Goal: Task Accomplishment & Management: Manage account settings

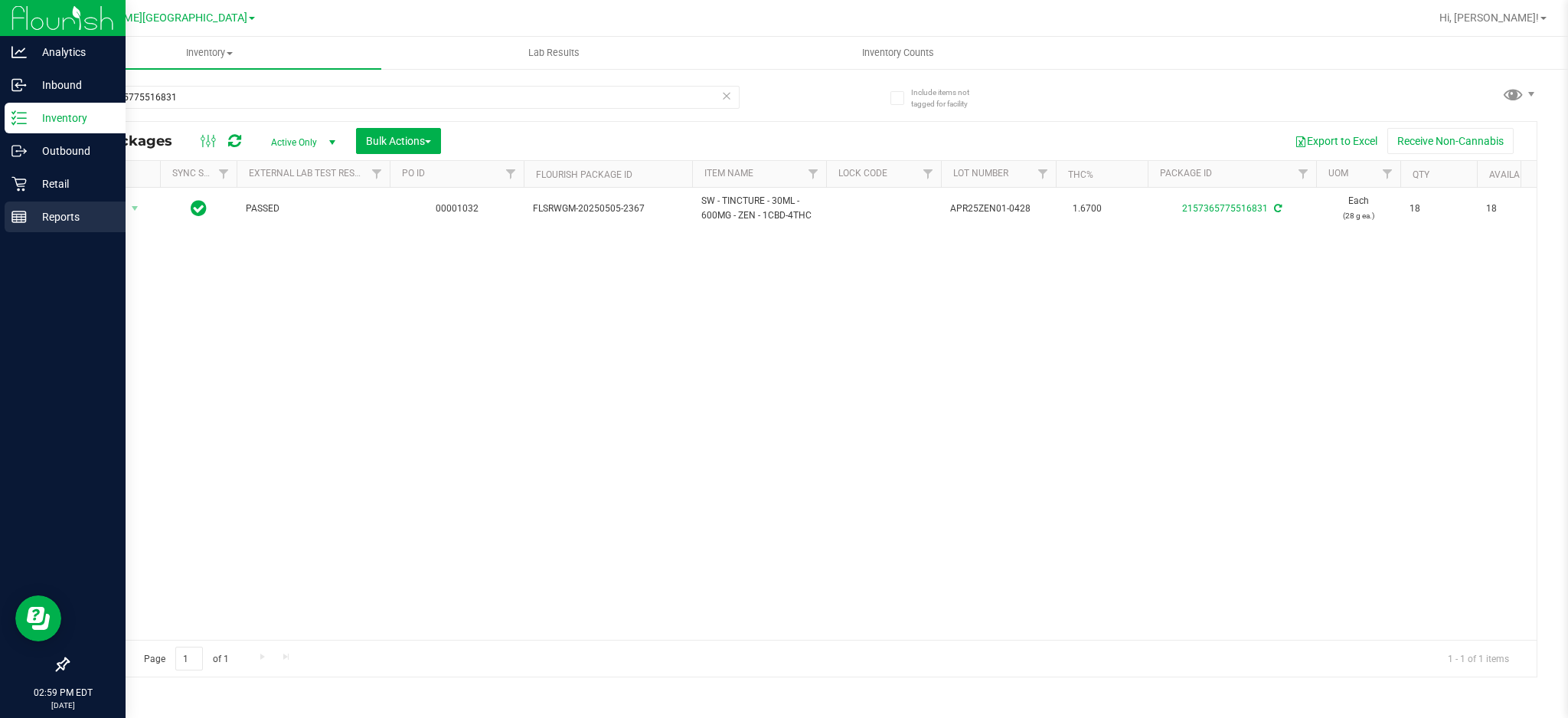
click at [30, 217] on p "Reports" at bounding box center [72, 216] width 92 height 18
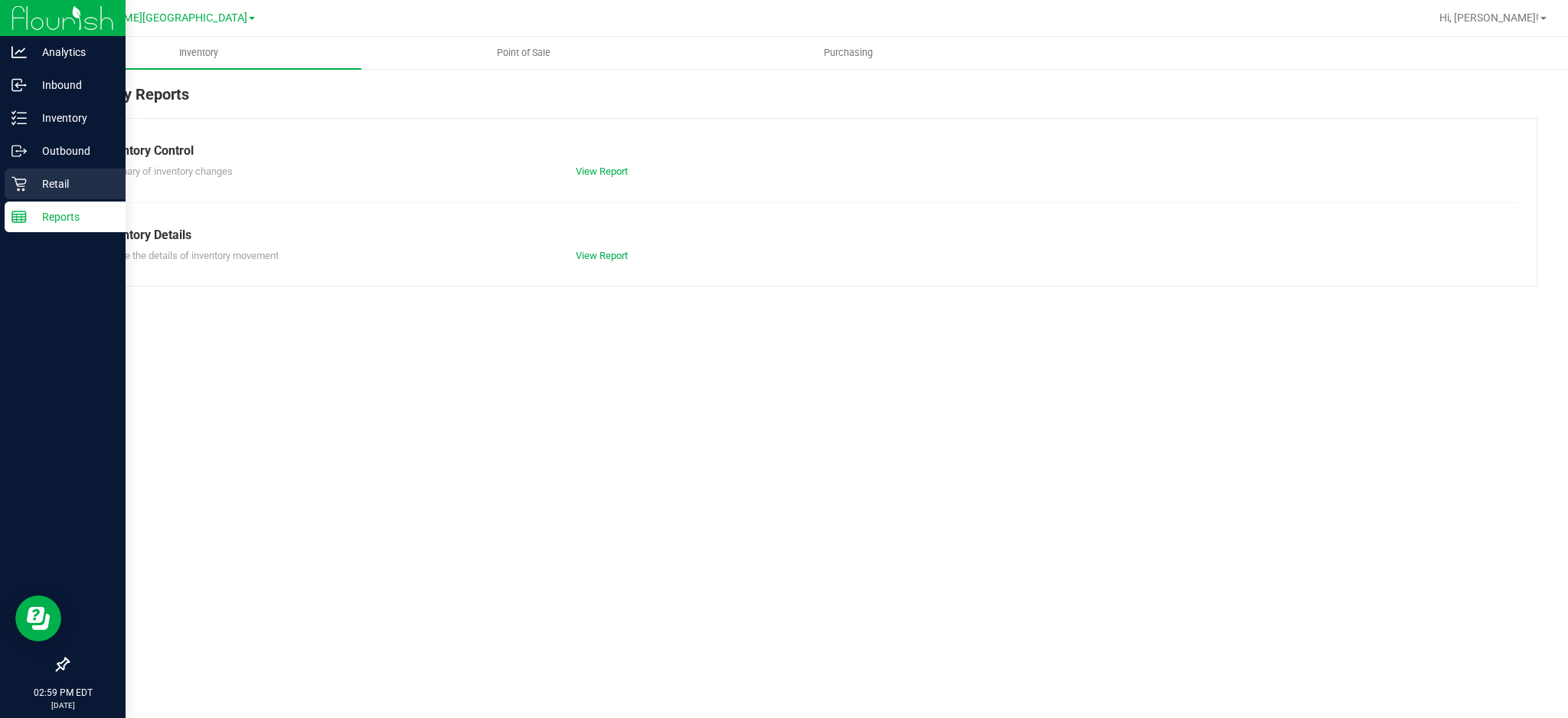
click at [49, 186] on p "Retail" at bounding box center [72, 183] width 92 height 18
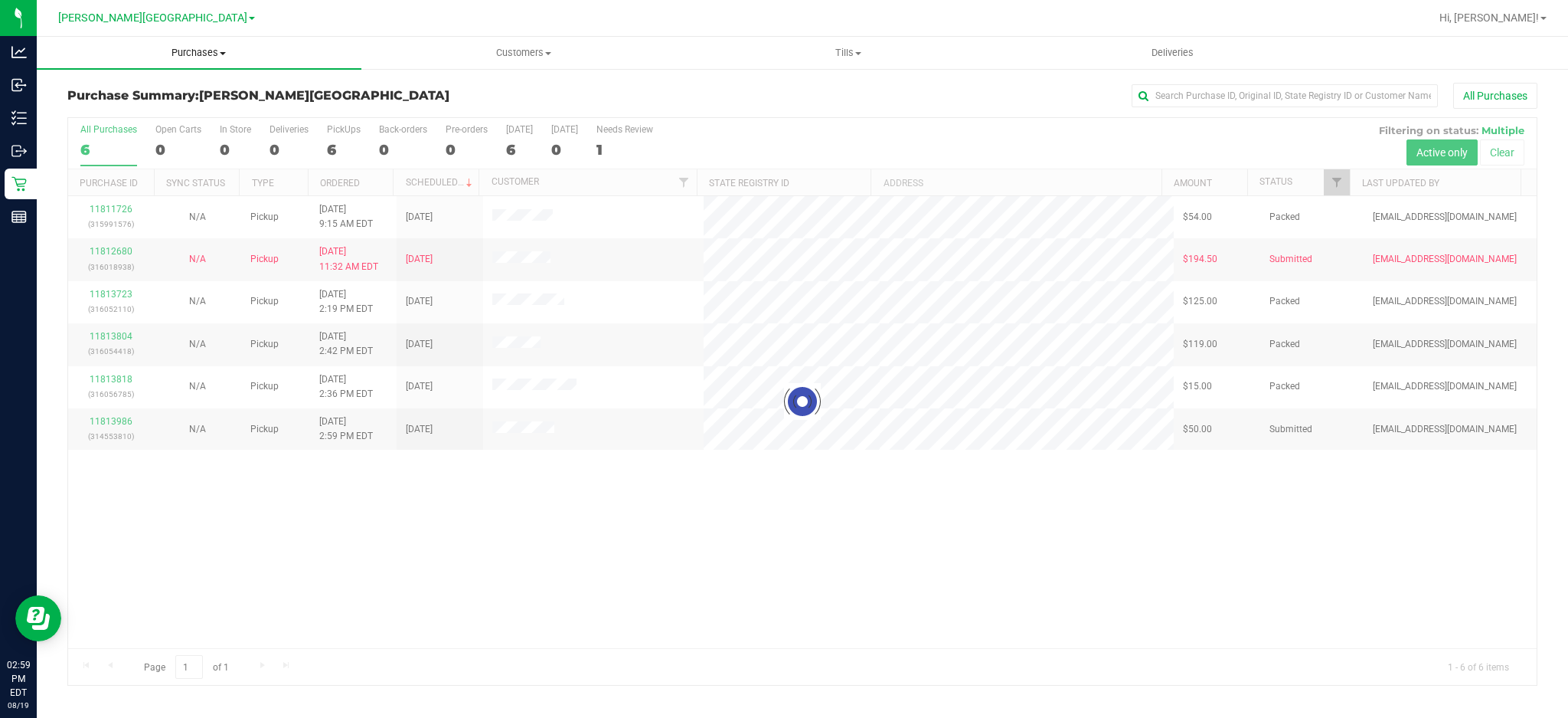
click at [208, 47] on span "Purchases" at bounding box center [199, 52] width 324 height 14
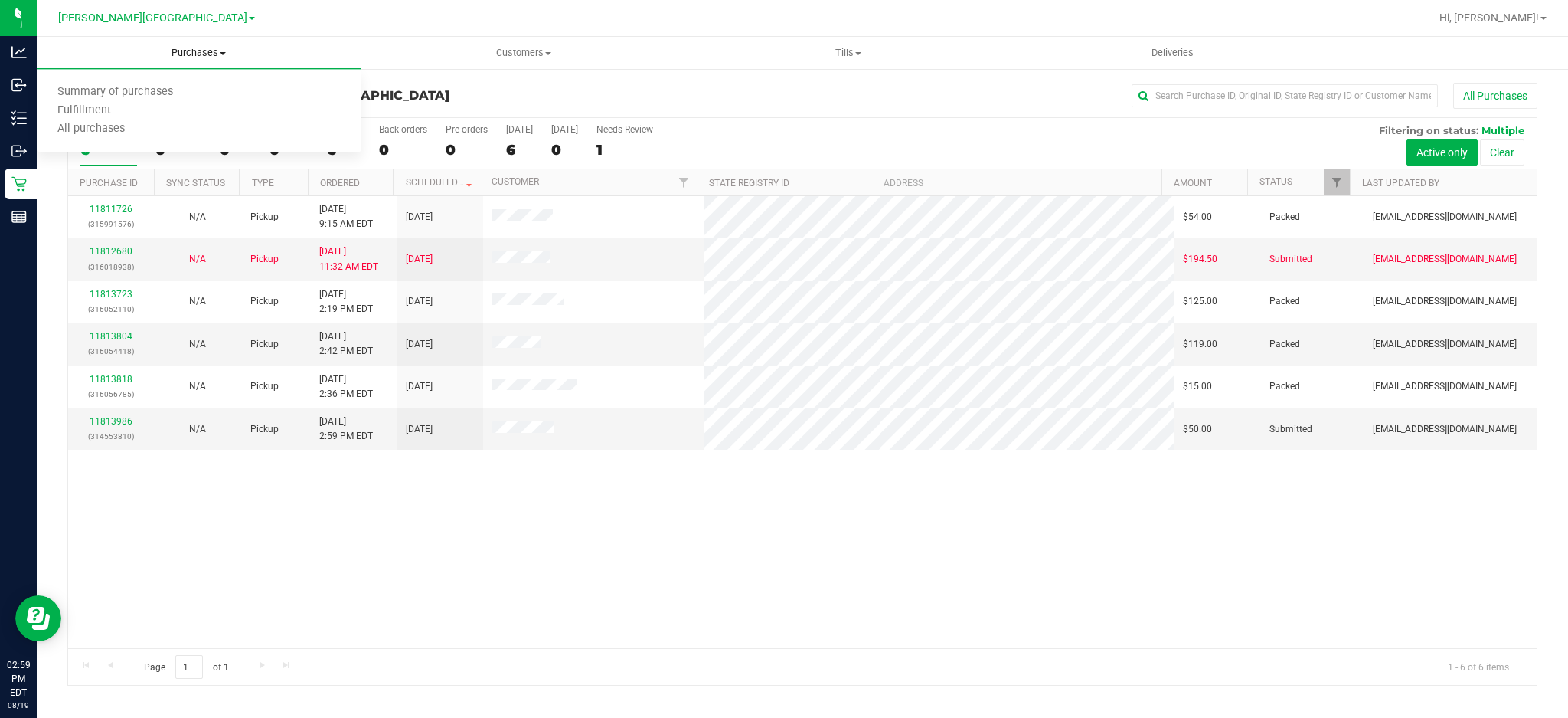
click at [187, 46] on span "Purchases" at bounding box center [199, 52] width 324 height 14
click at [184, 53] on span "Purchases" at bounding box center [199, 52] width 324 height 14
click at [148, 112] on li "Fulfillment" at bounding box center [199, 111] width 324 height 18
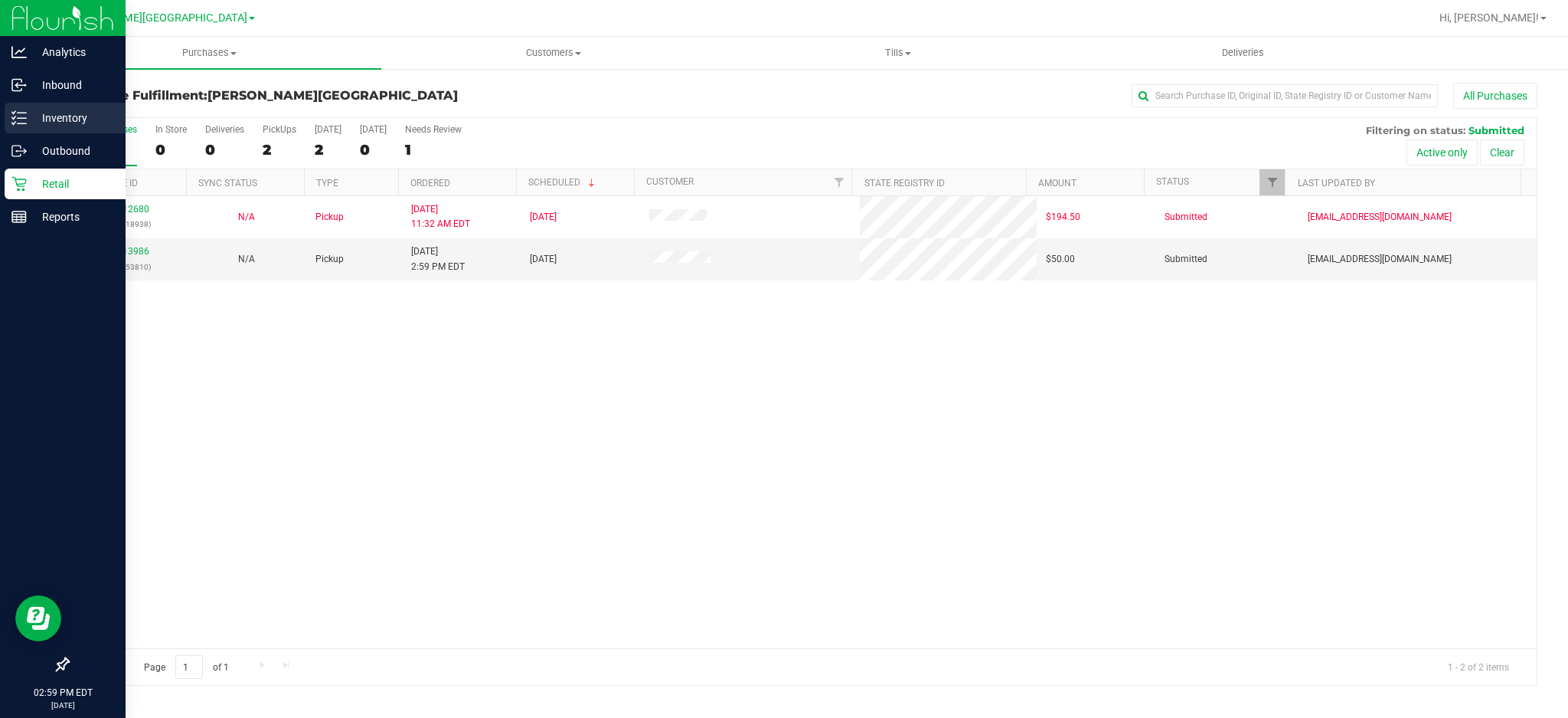
click at [58, 118] on p "Inventory" at bounding box center [72, 117] width 92 height 18
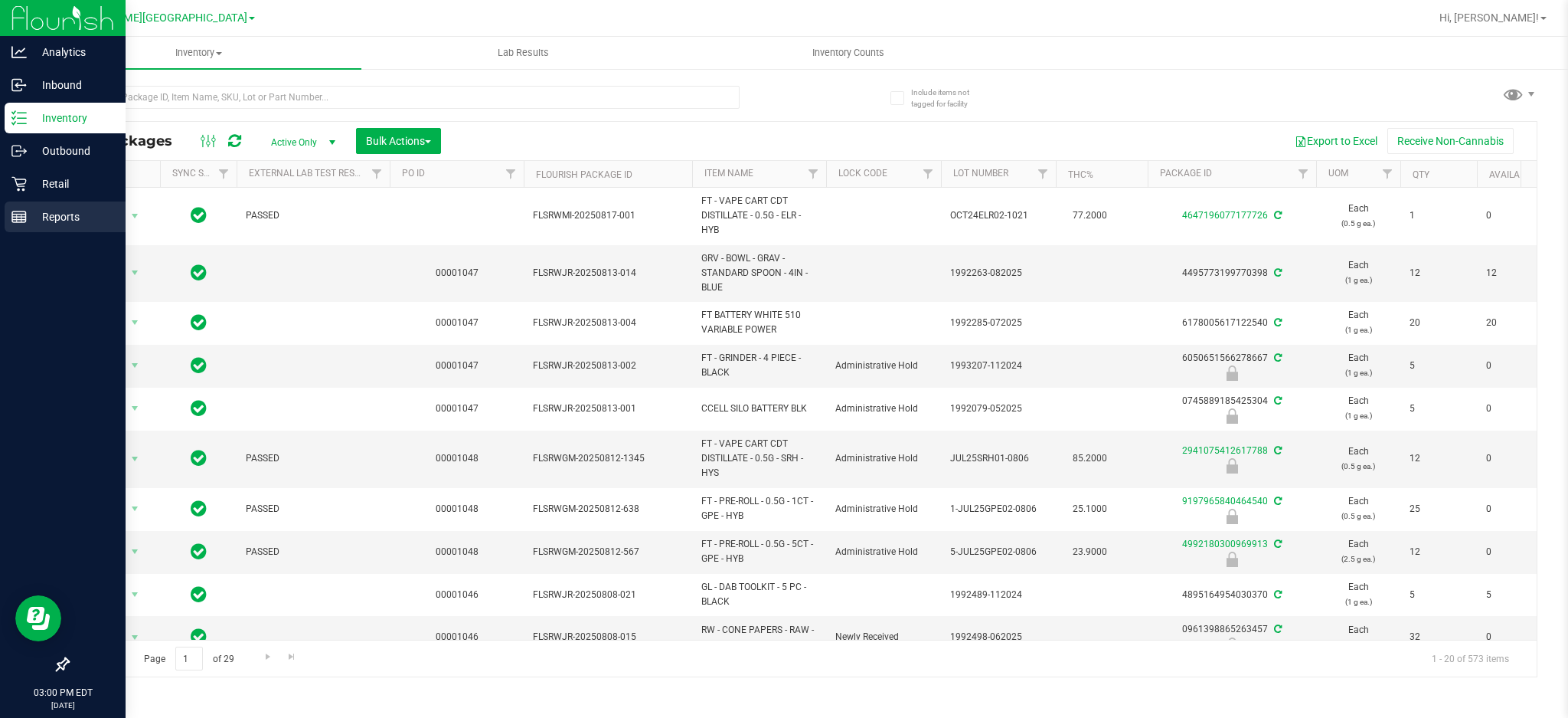
click at [56, 209] on p "Reports" at bounding box center [72, 216] width 92 height 18
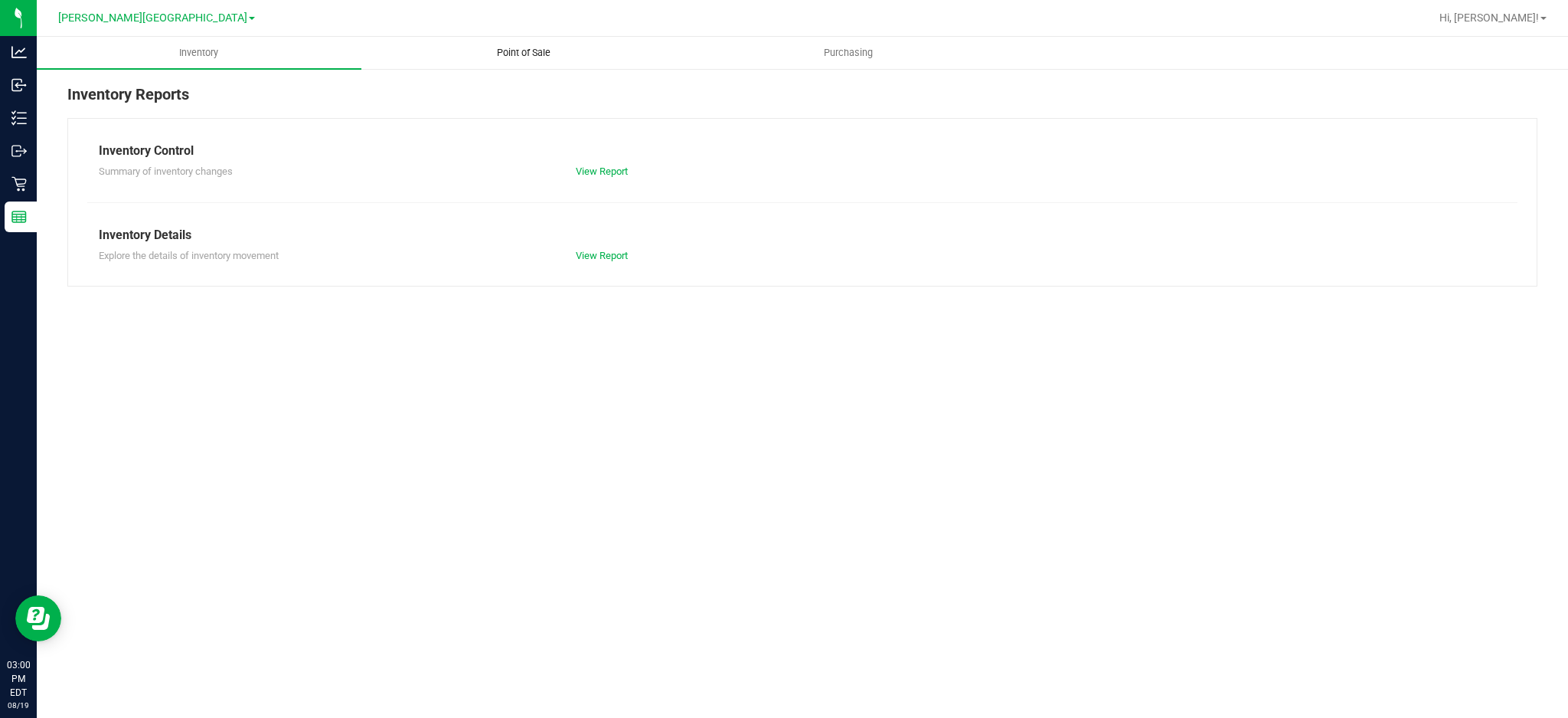
click at [498, 48] on span "Point of Sale" at bounding box center [523, 52] width 95 height 14
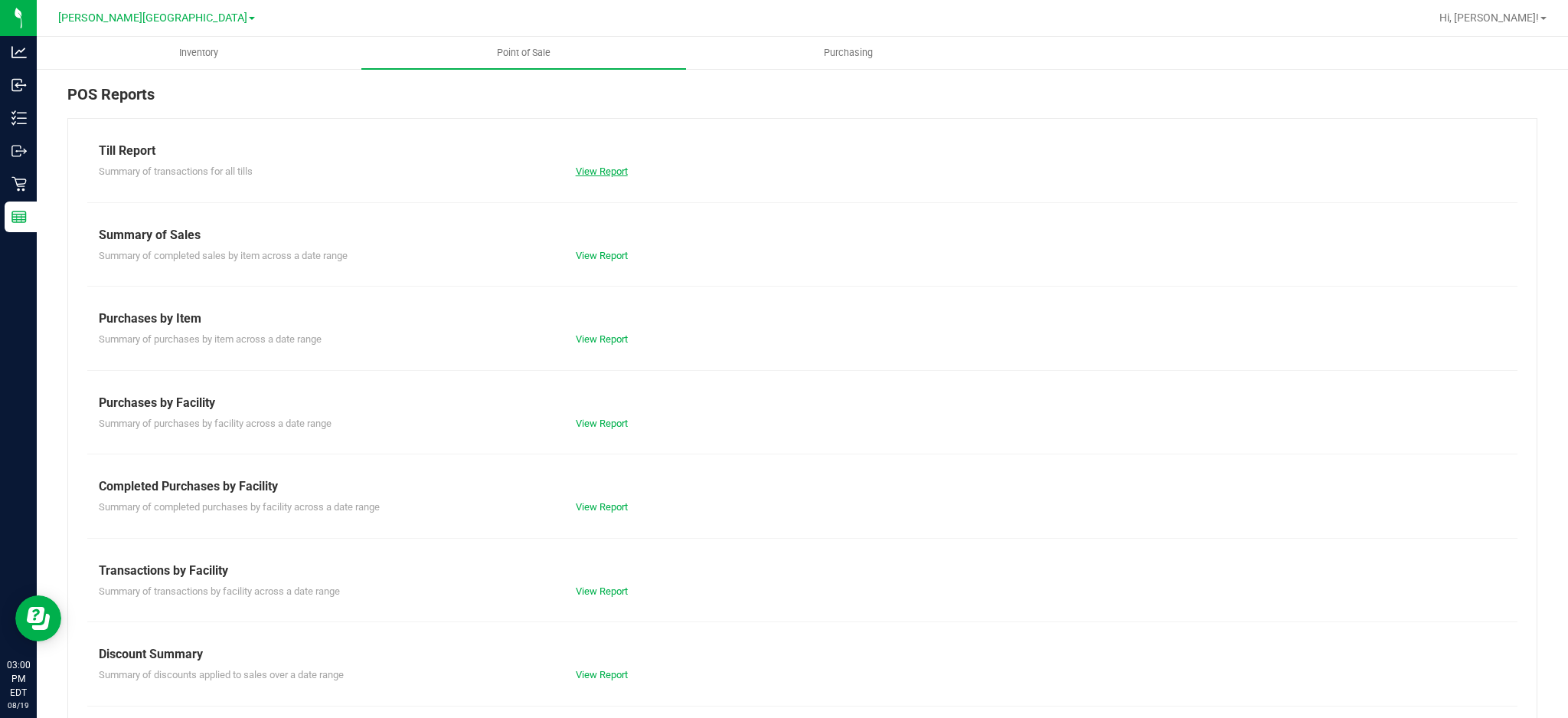
click at [607, 169] on link "View Report" at bounding box center [601, 171] width 52 height 11
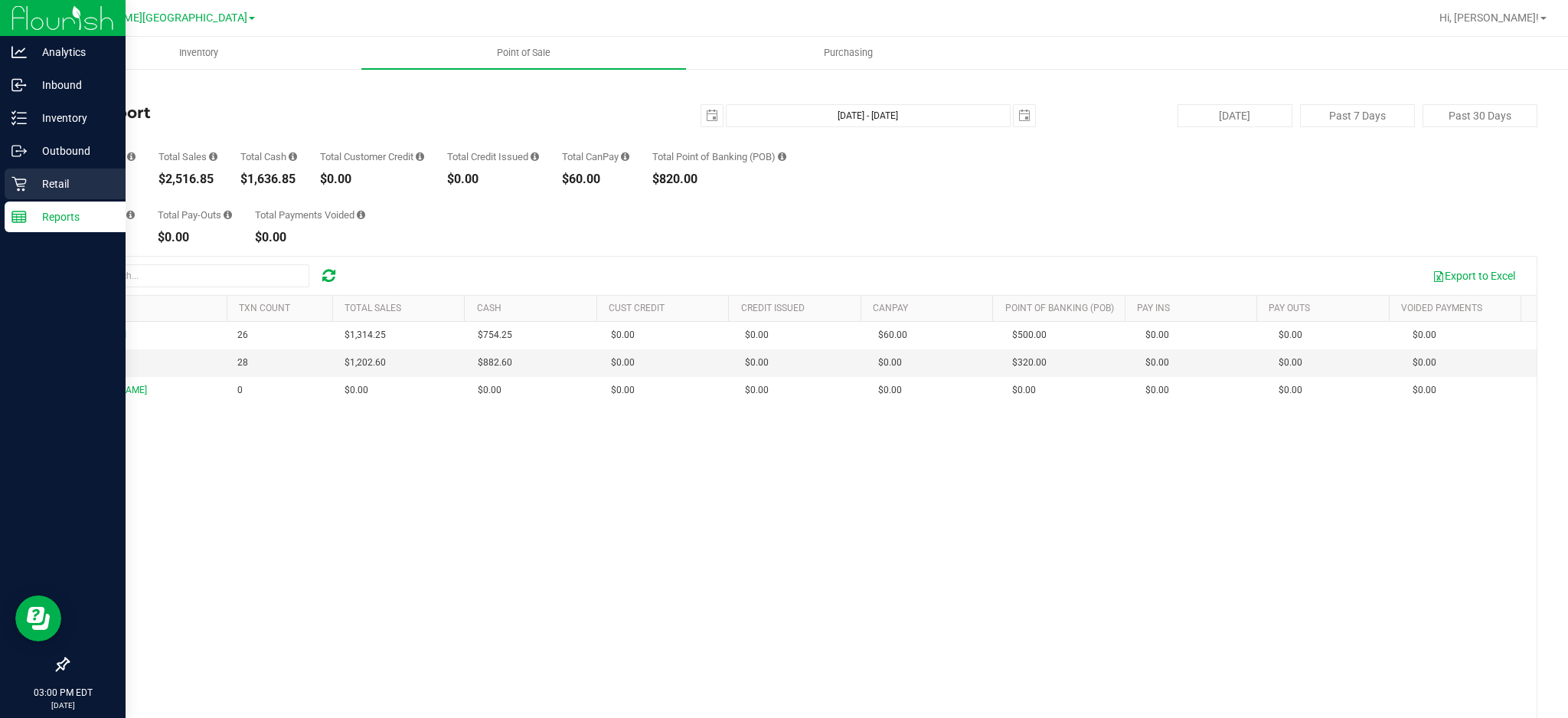
click at [89, 185] on p "Retail" at bounding box center [72, 183] width 92 height 18
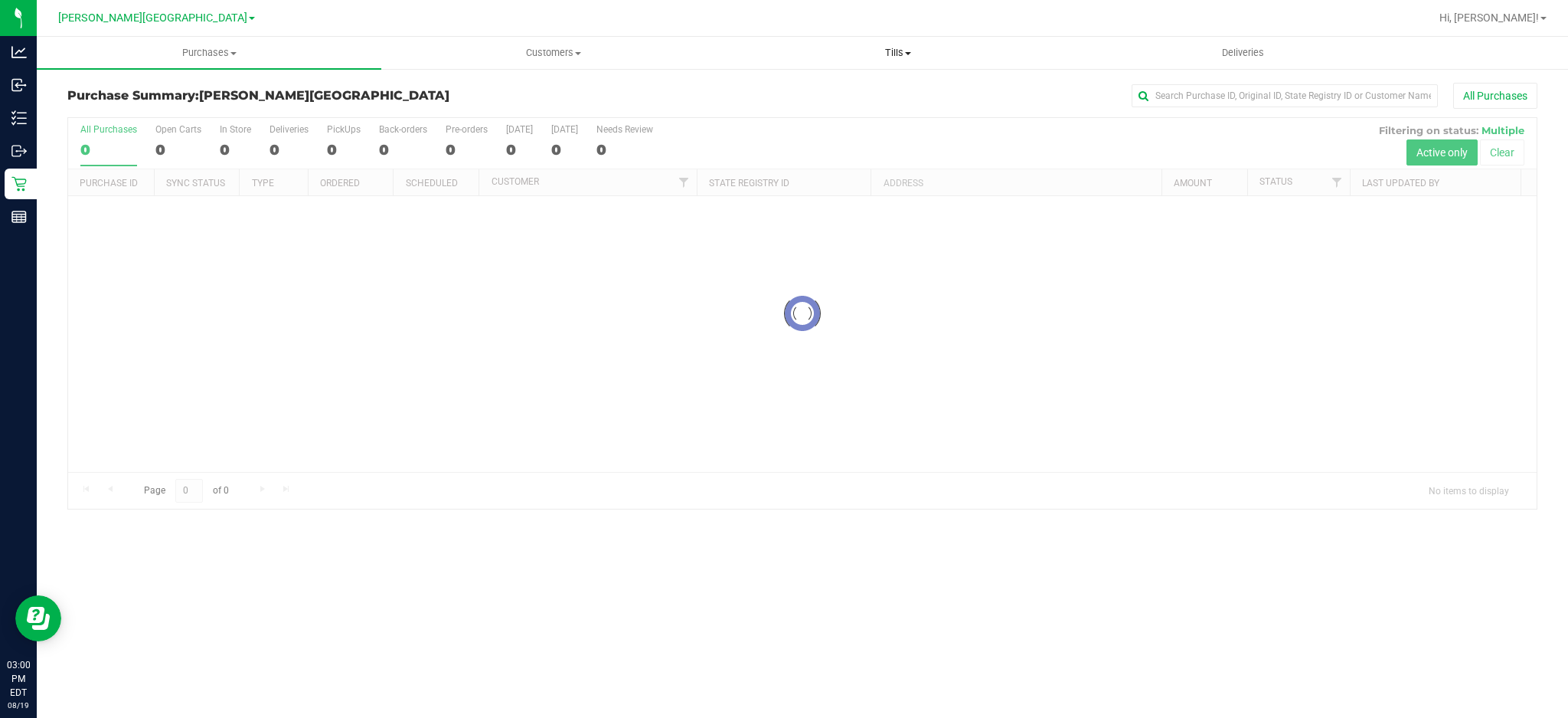
click at [873, 49] on span "Tills" at bounding box center [898, 52] width 343 height 14
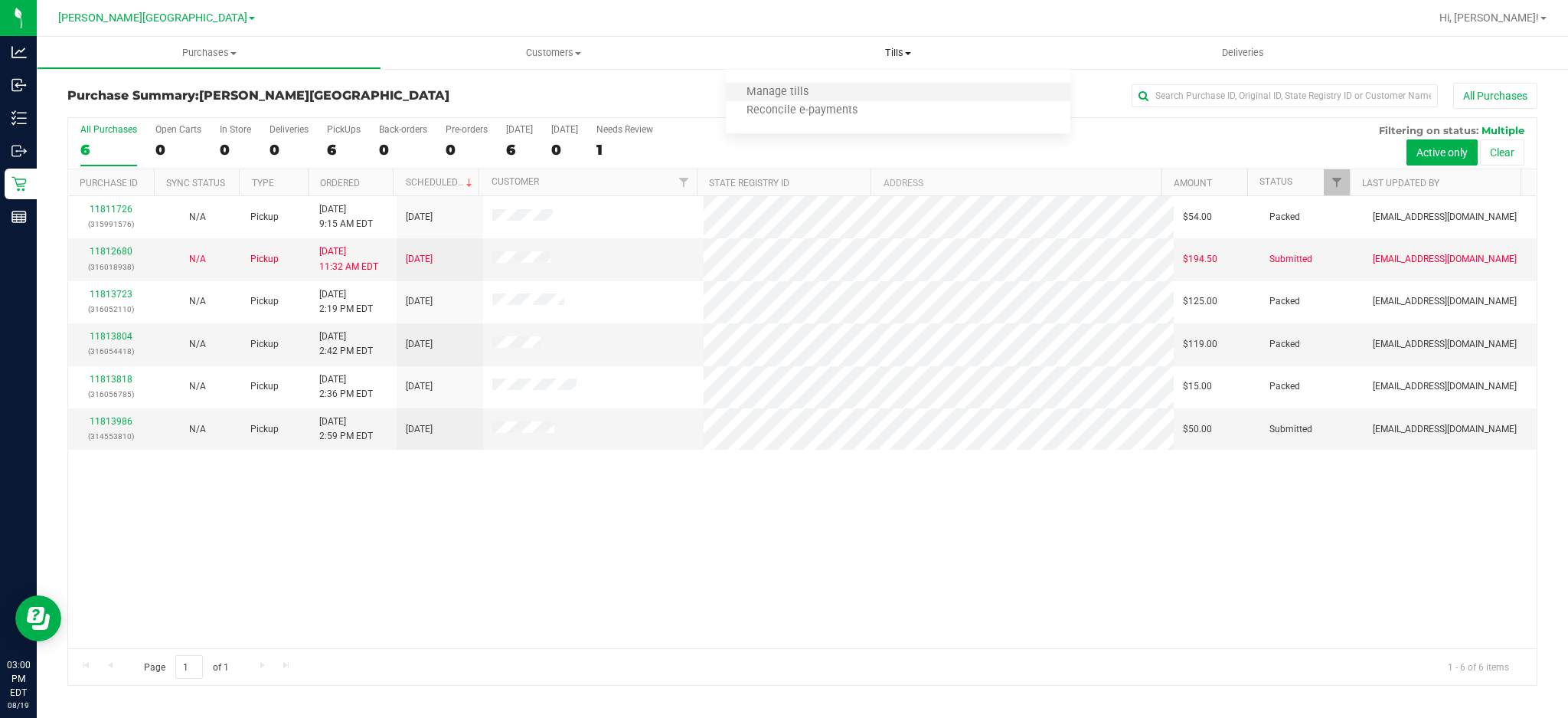
click at [857, 91] on li "Manage tills" at bounding box center [898, 92] width 344 height 18
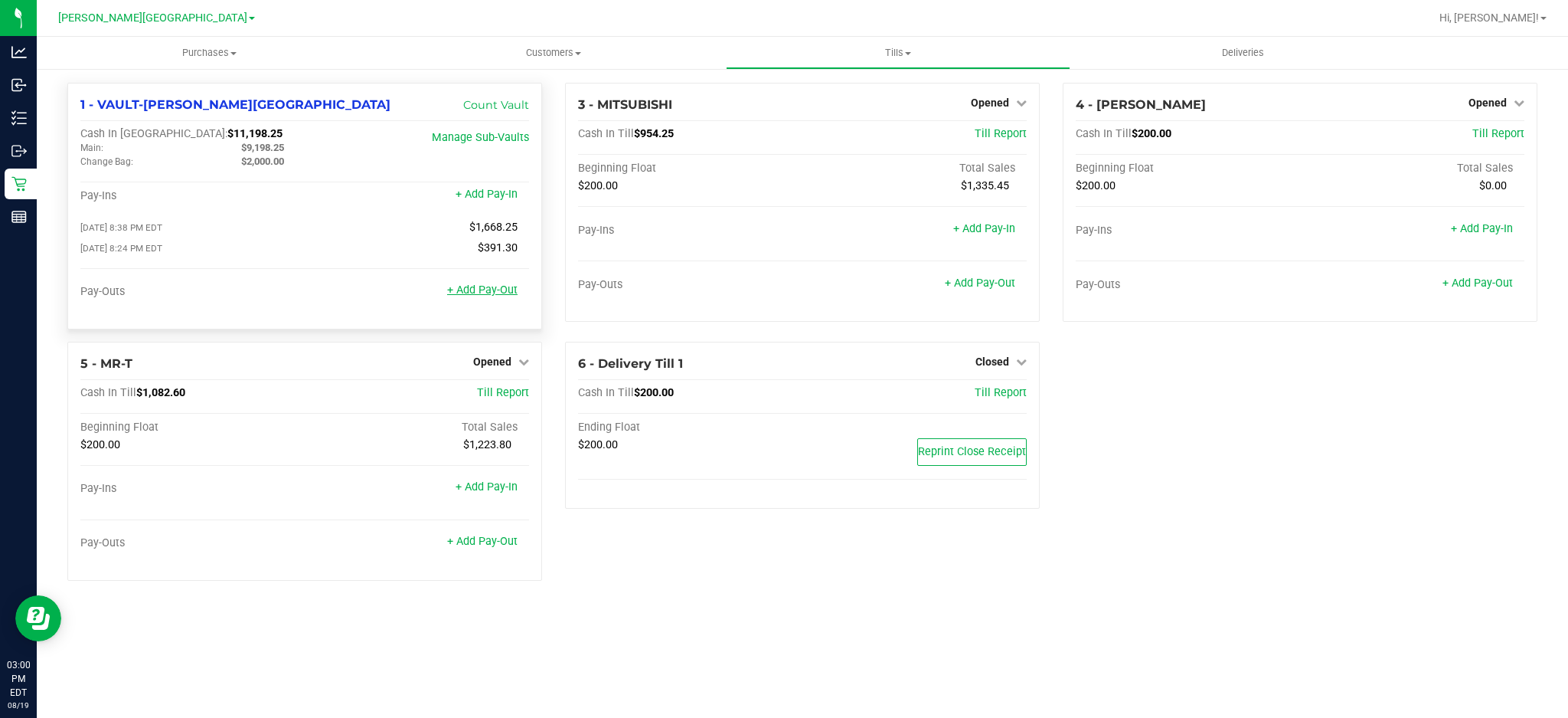
click at [479, 291] on link "+ Add Pay-Out" at bounding box center [483, 290] width 71 height 13
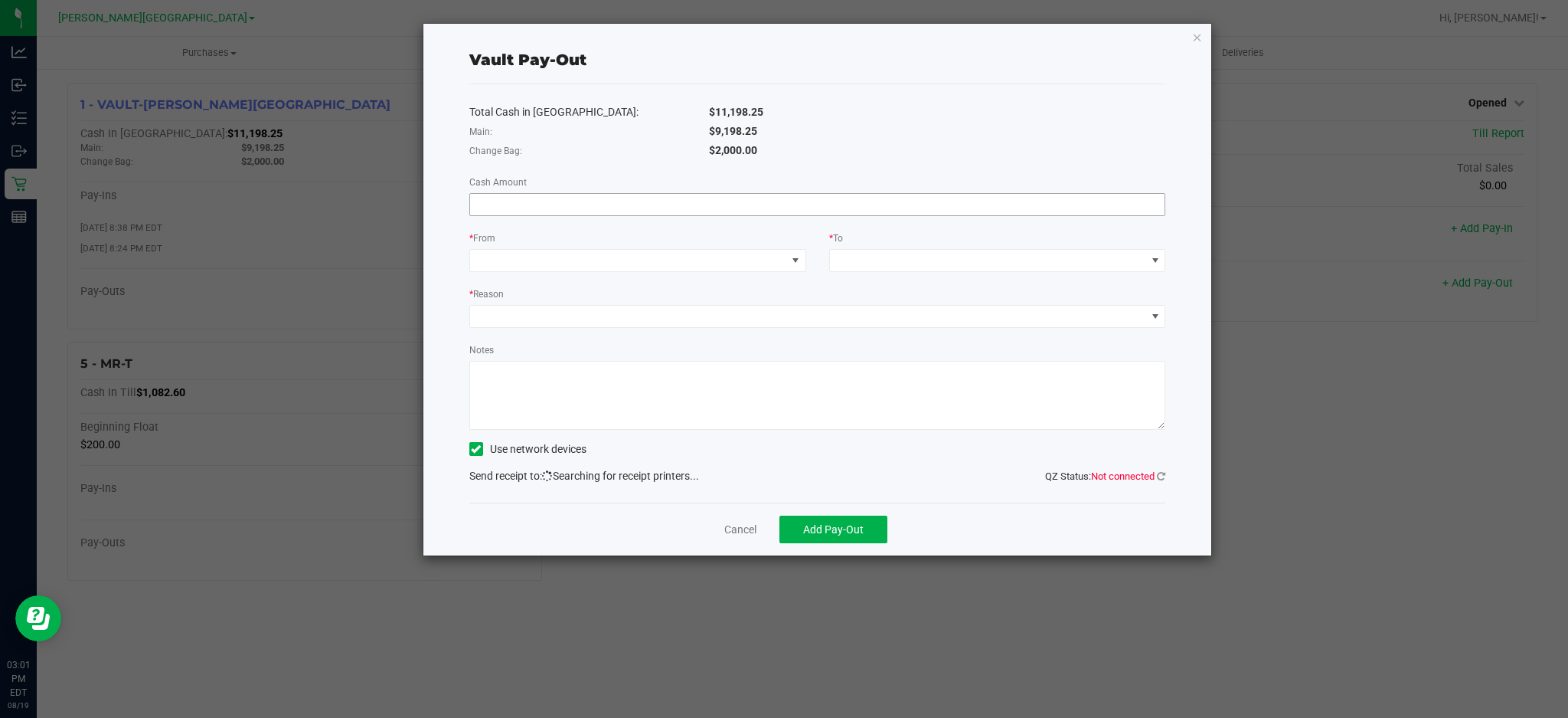
click at [928, 205] on input at bounding box center [818, 204] width 695 height 22
type input "$9,198.25"
click at [780, 260] on span at bounding box center [629, 260] width 316 height 22
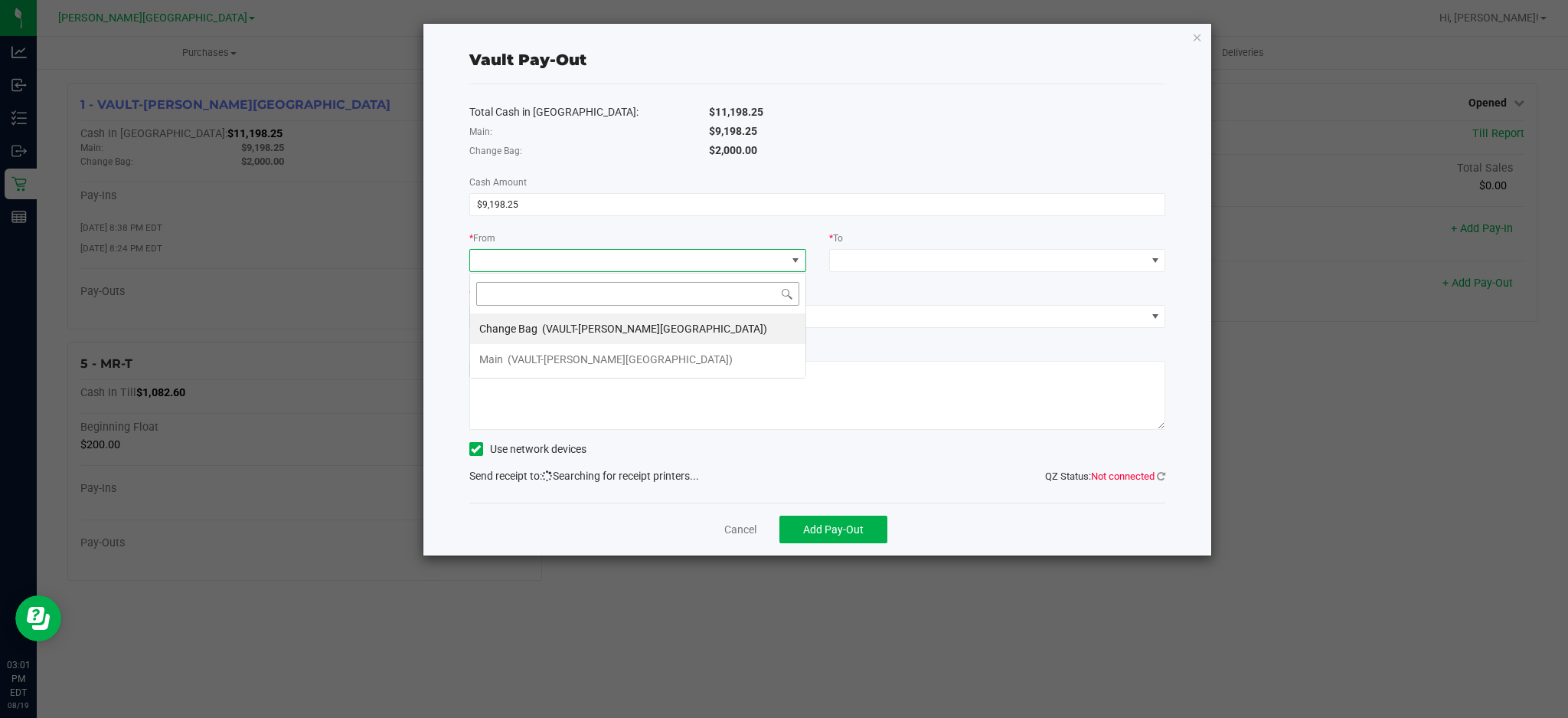
scroll to position [23, 336]
click at [621, 324] on span "(VAULT-[PERSON_NAME][GEOGRAPHIC_DATA])" at bounding box center [654, 328] width 225 height 12
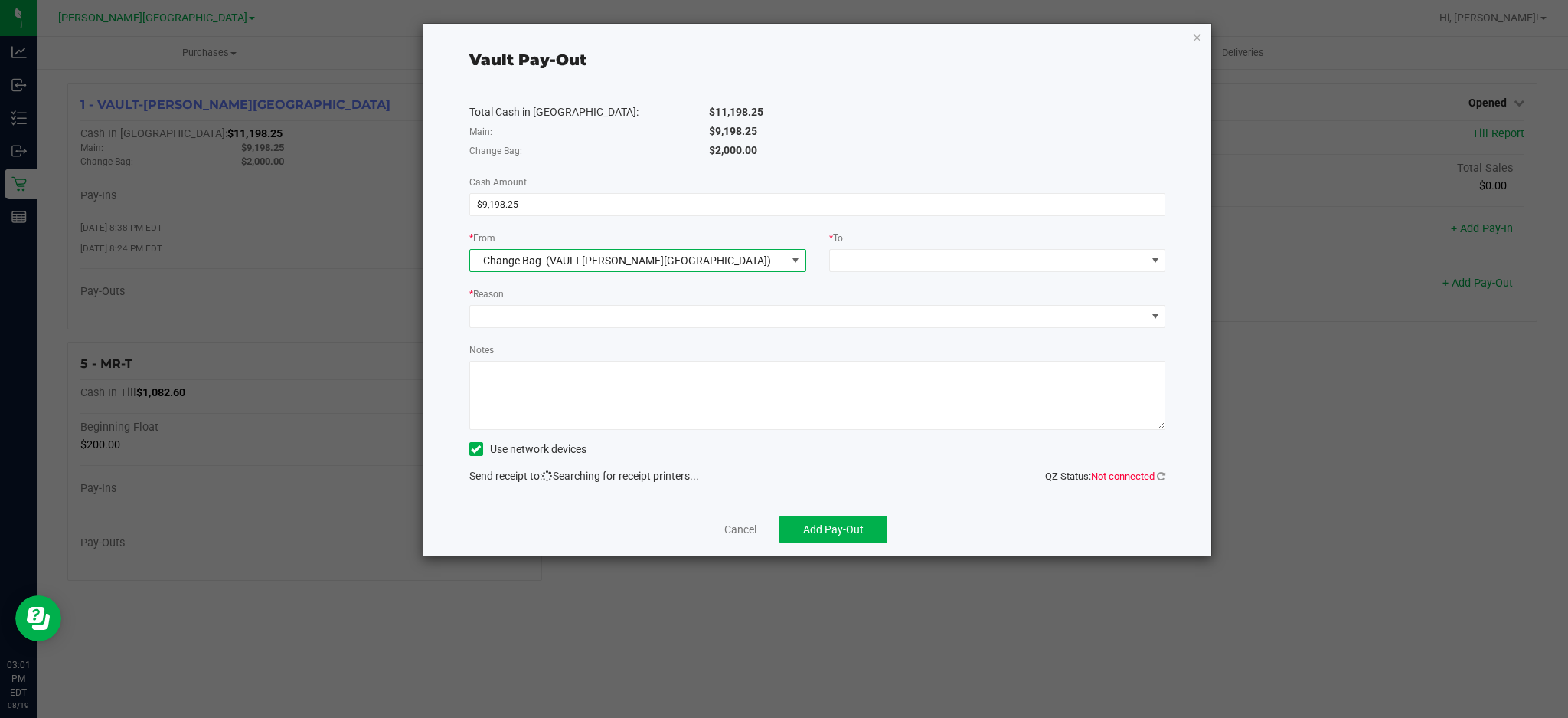
click at [787, 255] on span at bounding box center [796, 260] width 19 height 22
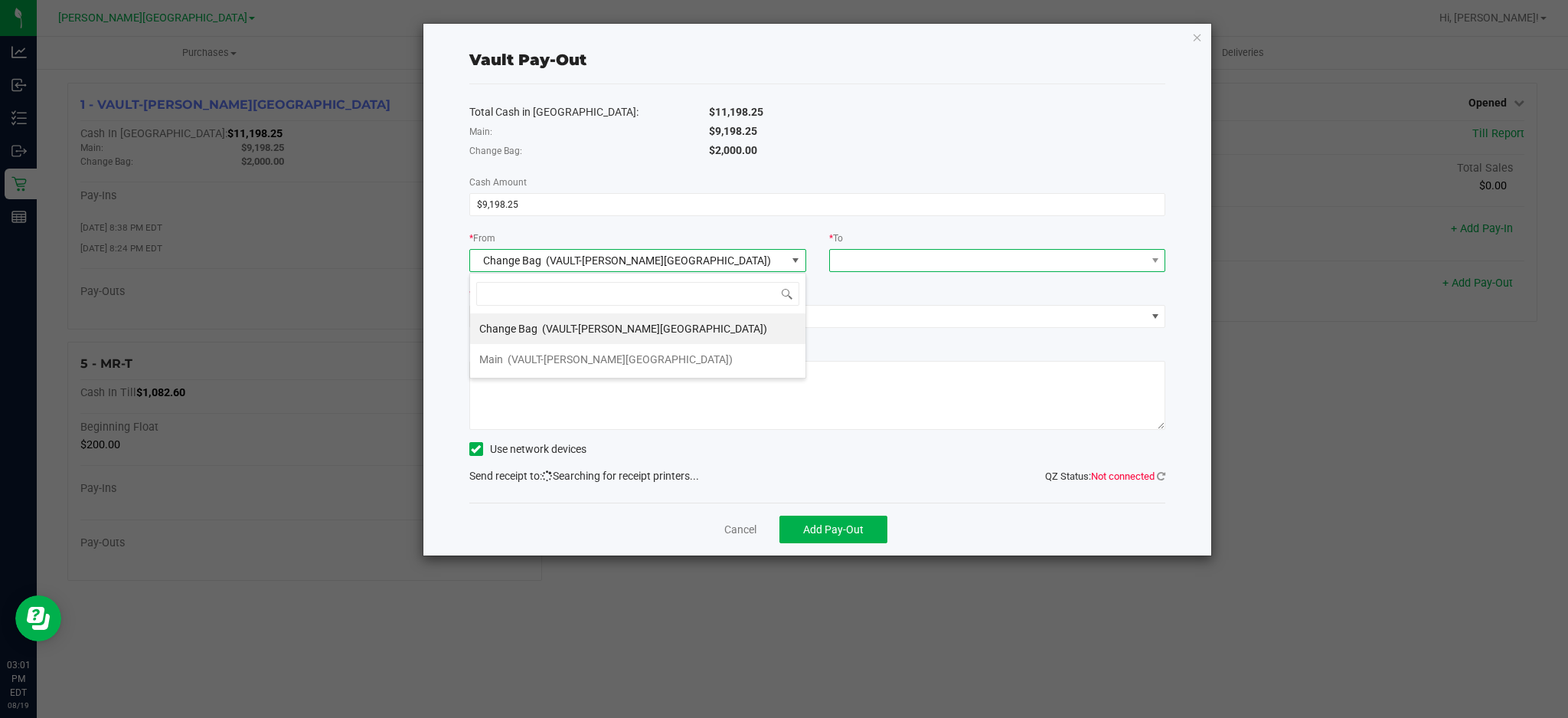
click at [896, 250] on span at bounding box center [988, 260] width 316 height 22
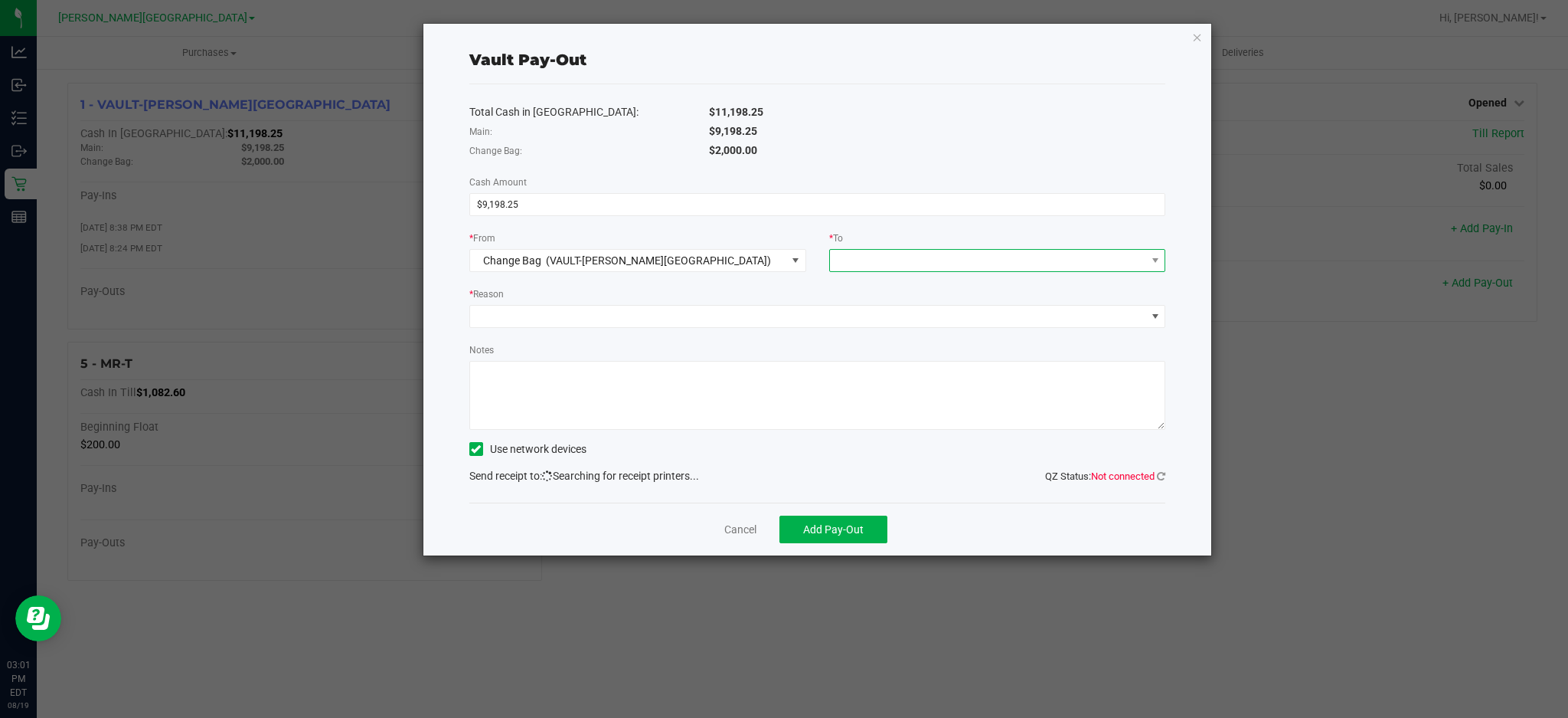
click at [1090, 264] on span at bounding box center [988, 260] width 316 height 22
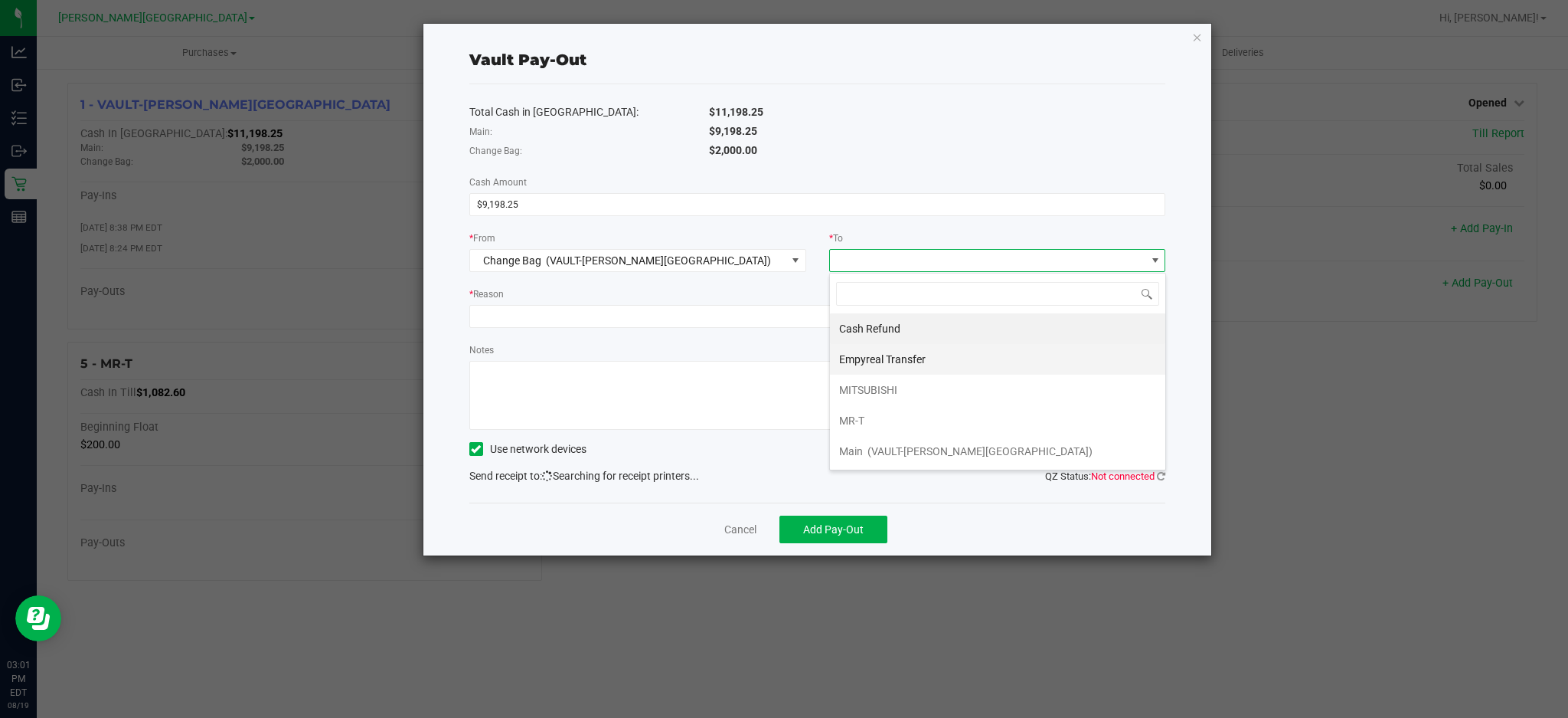
click at [962, 350] on li "Empyreal Transfer" at bounding box center [998, 359] width 336 height 31
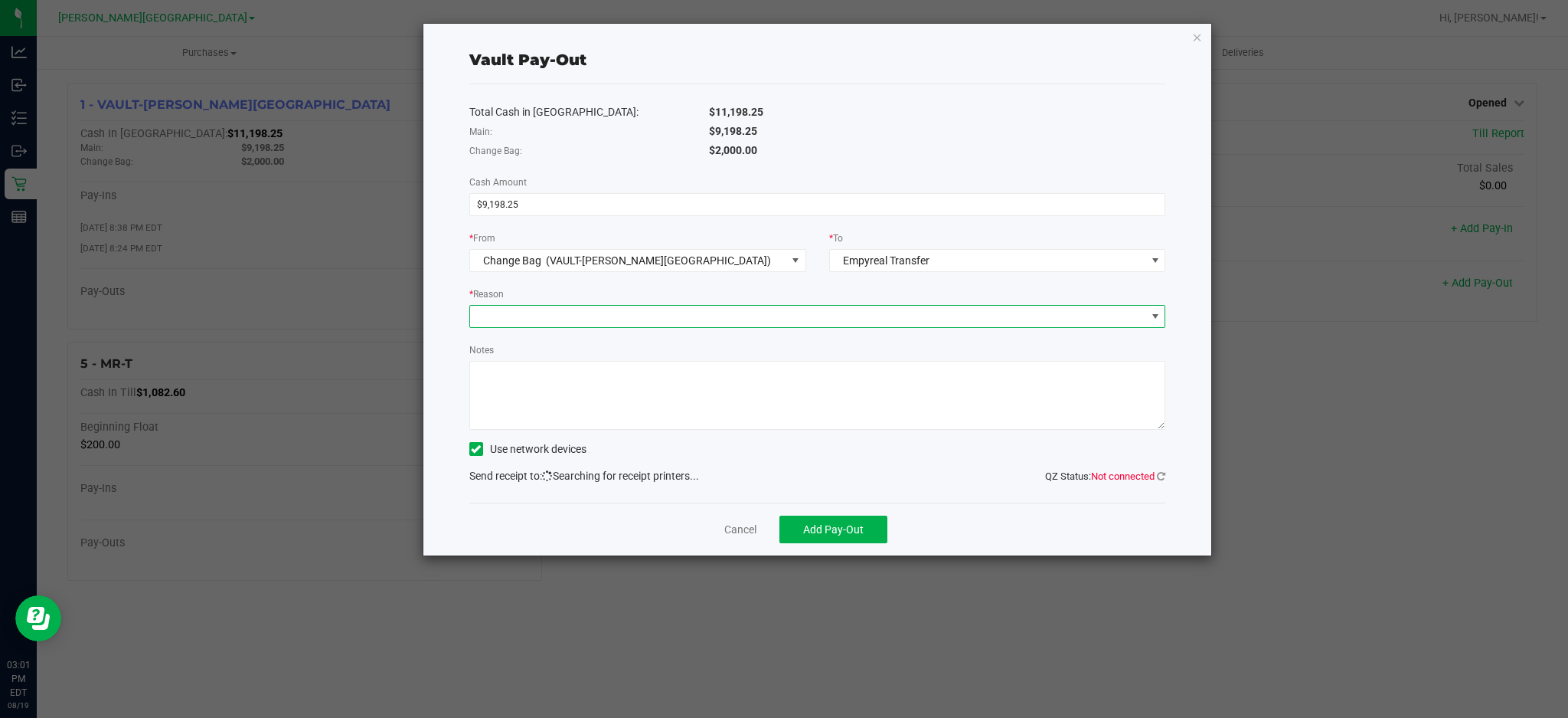
click at [970, 314] on span at bounding box center [808, 316] width 676 height 22
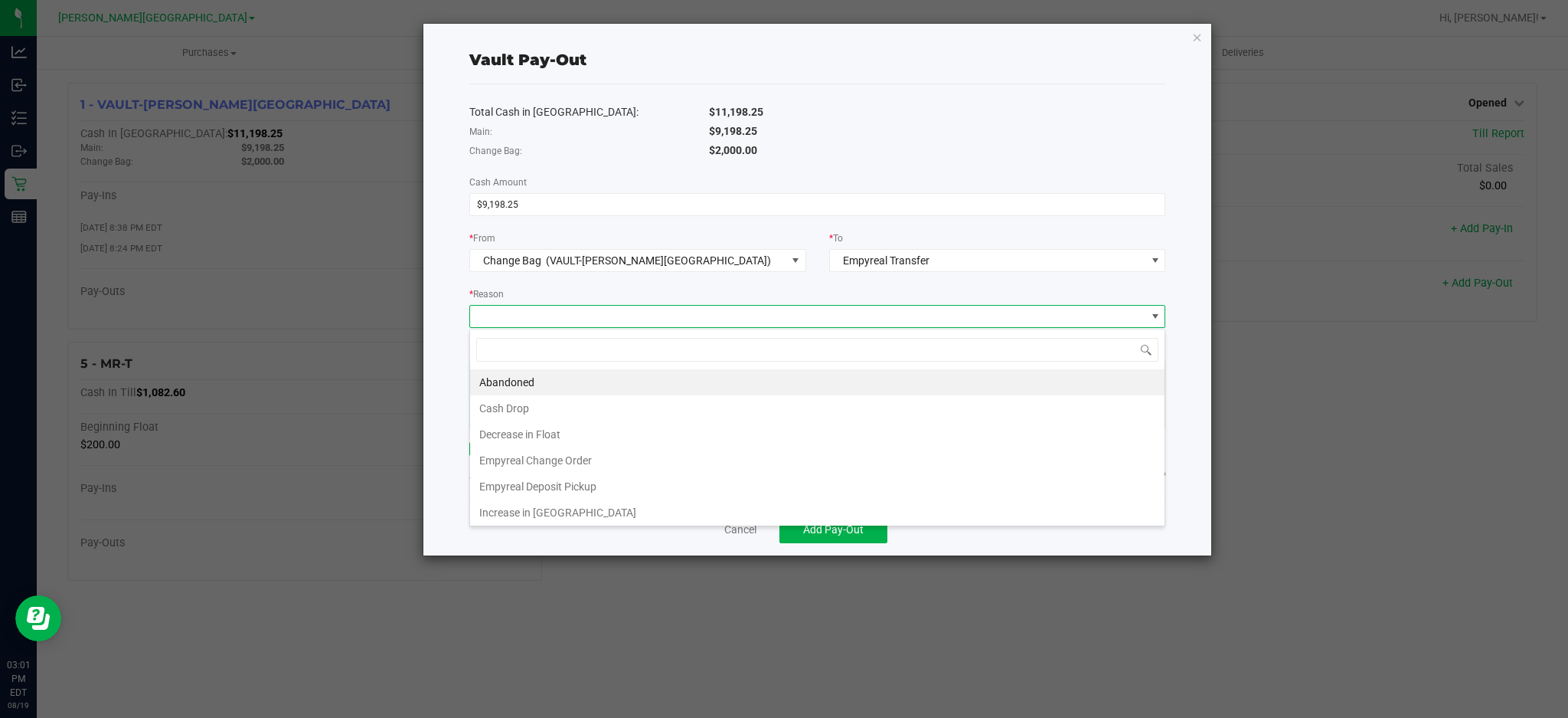
scroll to position [23, 695]
click at [783, 265] on span "Change Bag (VAULT-[PERSON_NAME][GEOGRAPHIC_DATA])" at bounding box center [629, 260] width 316 height 22
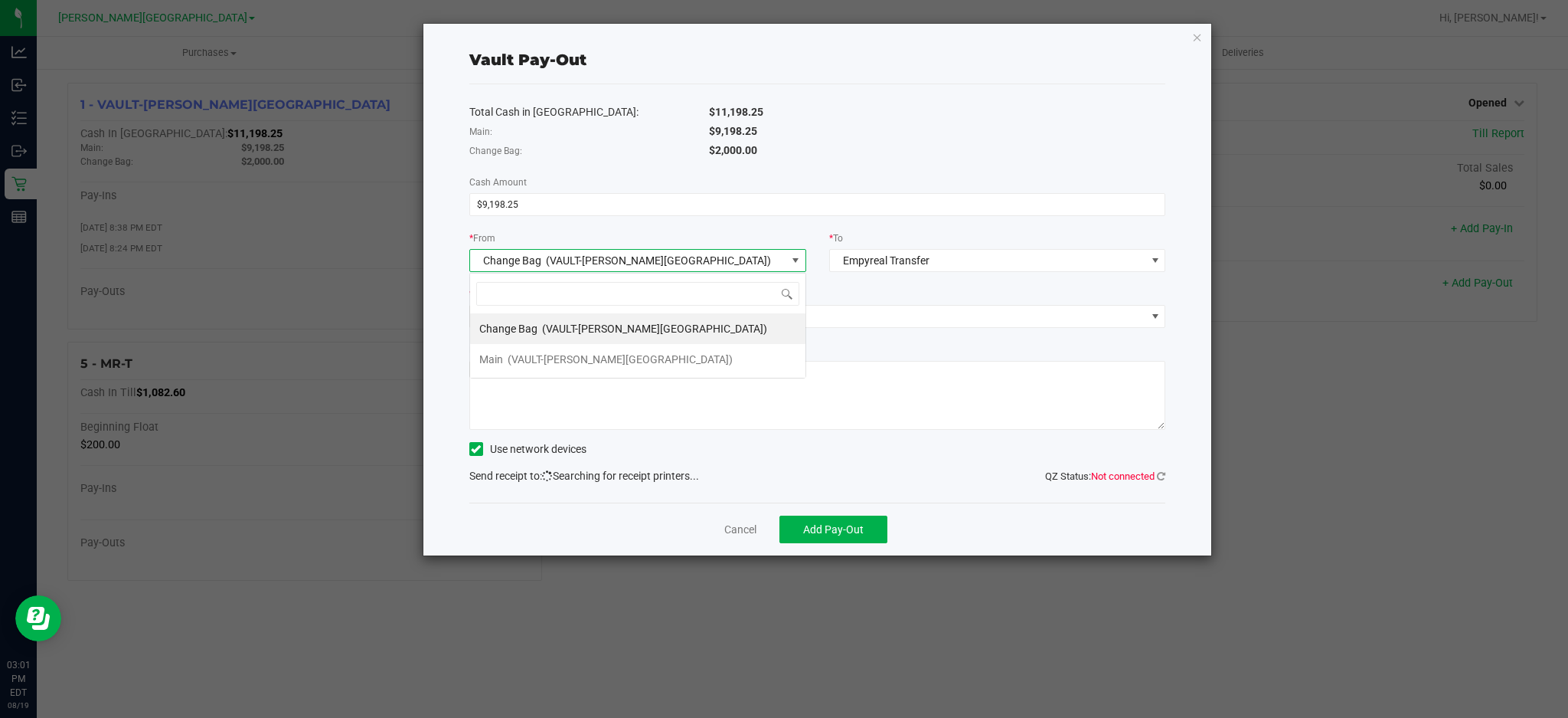
scroll to position [23, 336]
click at [614, 361] on span "(VAULT-[PERSON_NAME][GEOGRAPHIC_DATA])" at bounding box center [620, 359] width 225 height 12
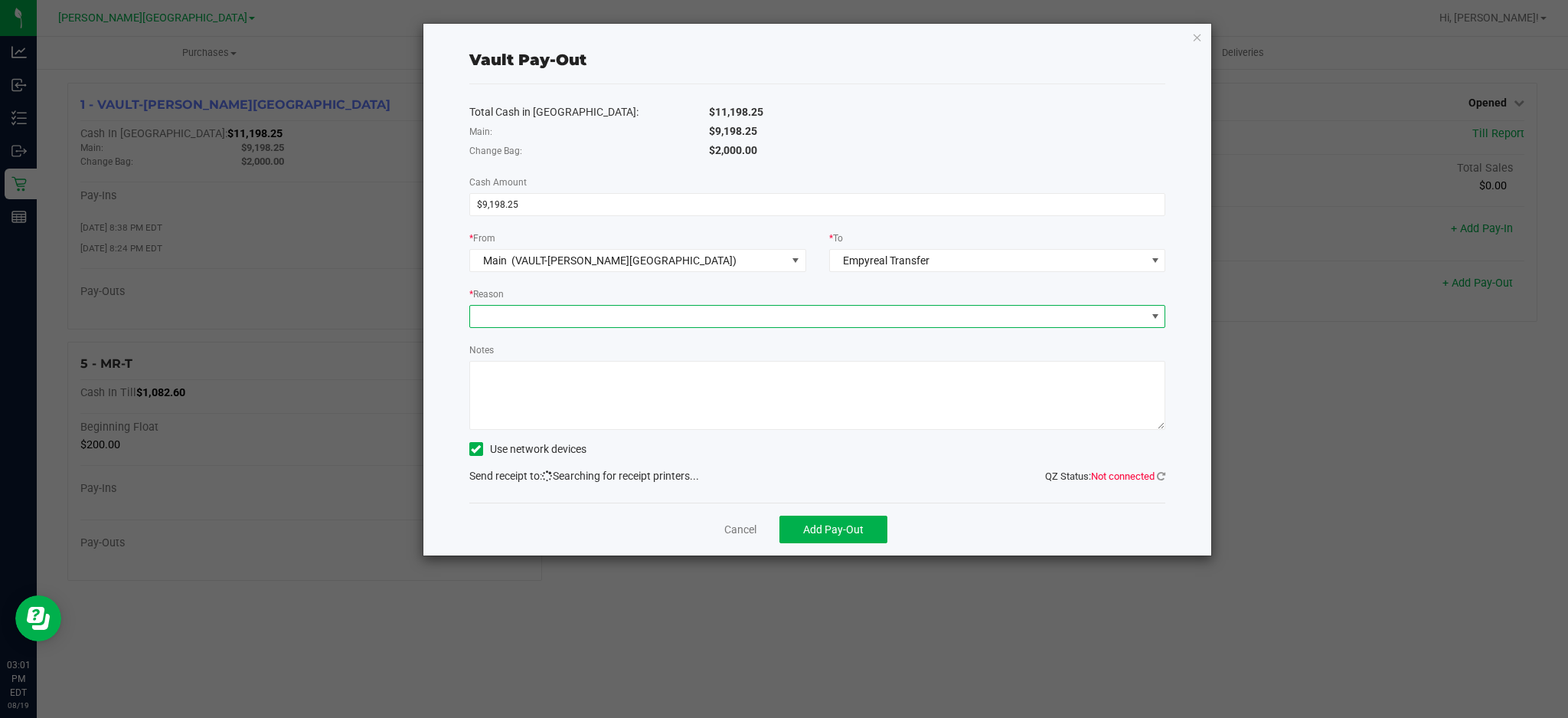
click at [641, 312] on span at bounding box center [808, 316] width 676 height 22
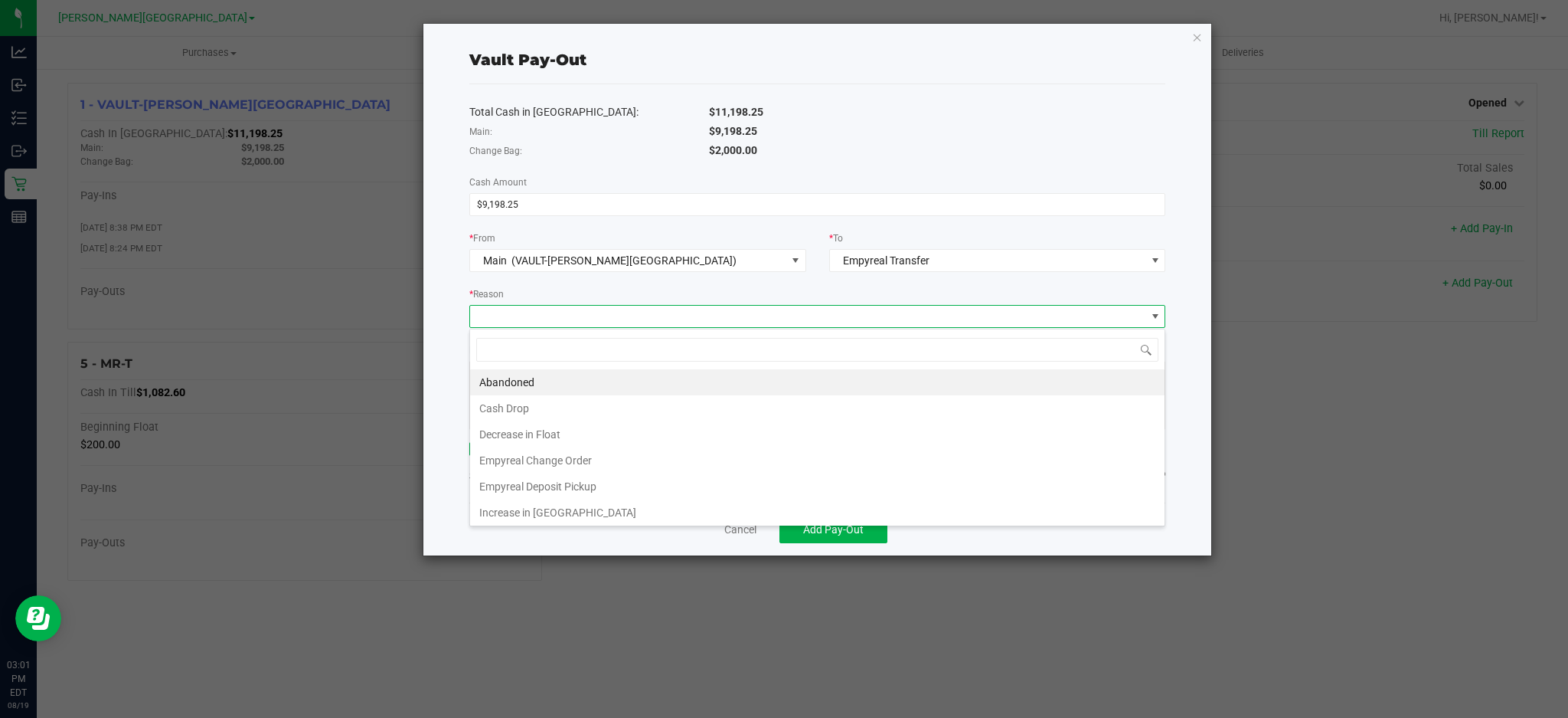
scroll to position [23, 695]
click at [592, 463] on li "Empyreal Change Order" at bounding box center [817, 460] width 694 height 26
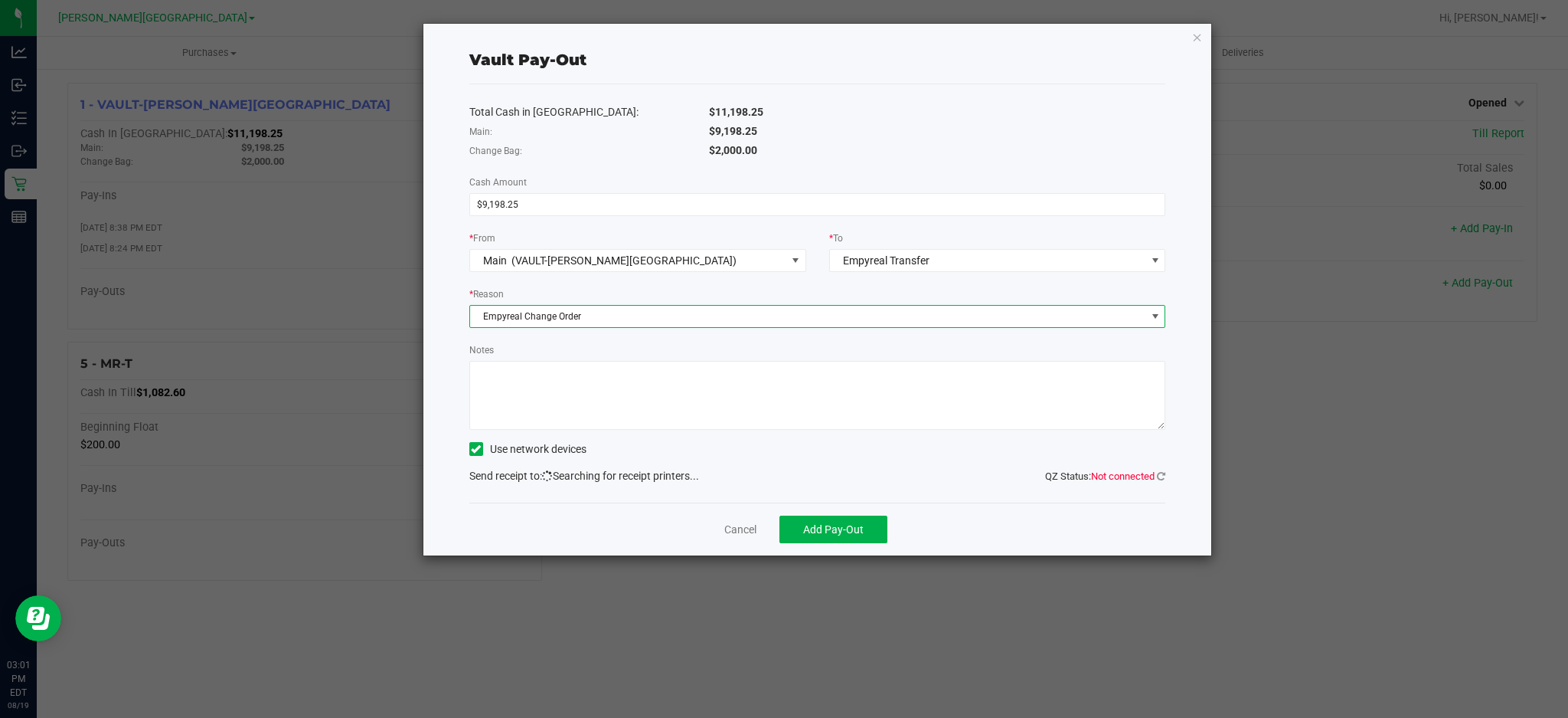
click at [604, 405] on textarea "Notes" at bounding box center [818, 395] width 697 height 69
type textarea "[DATE]"
click at [1155, 479] on span "QZ Status: Not connected" at bounding box center [1106, 476] width 120 height 11
click at [1160, 473] on icon at bounding box center [1161, 476] width 8 height 10
click at [865, 530] on button "Add Pay-Out" at bounding box center [833, 529] width 108 height 27
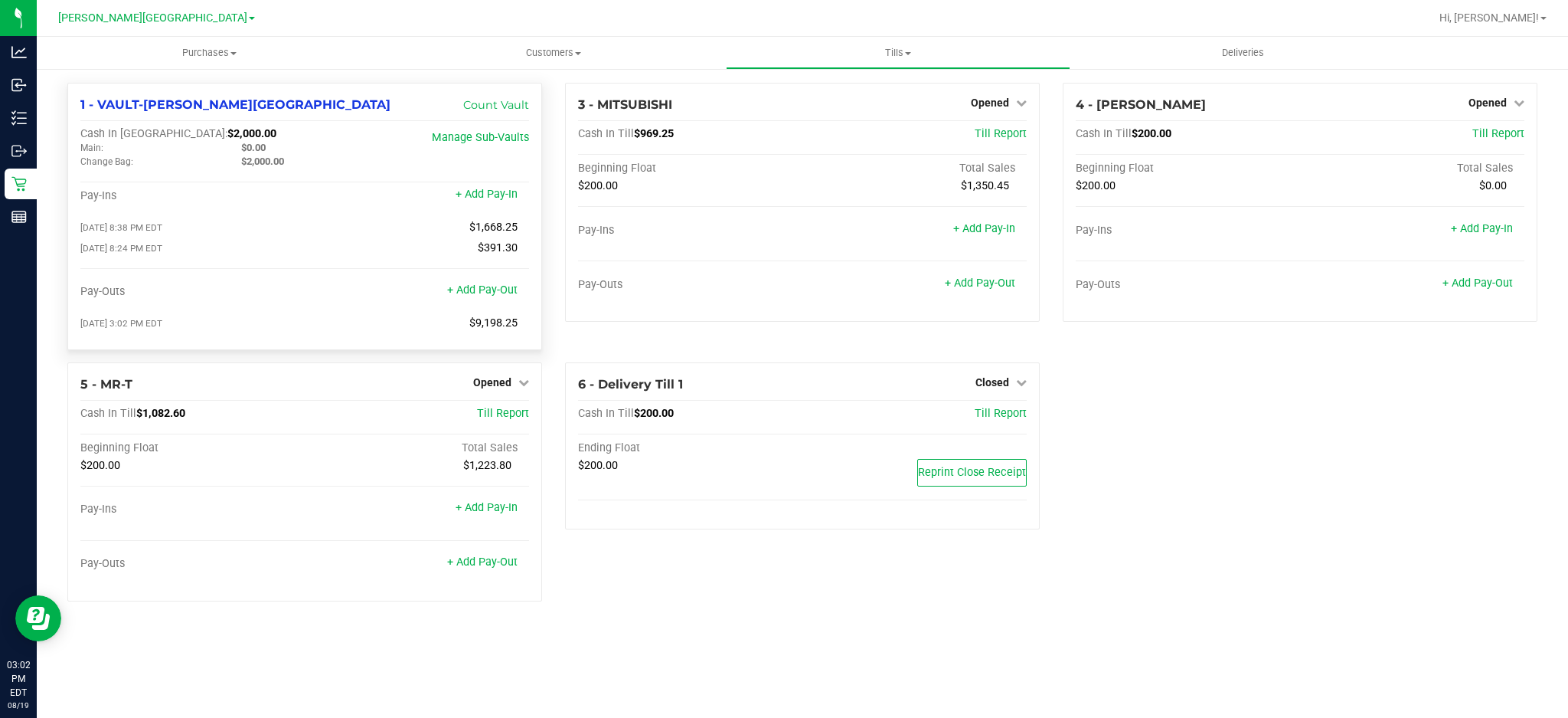
click at [156, 326] on span "08/19/2025 3:02 PM EDT" at bounding box center [121, 323] width 82 height 10
click at [486, 328] on span "$9,198.25" at bounding box center [494, 323] width 48 height 13
click at [387, 337] on div "08/19/2025 3:02 PM EDT $9,198.25" at bounding box center [304, 327] width 449 height 21
